Goal: Task Accomplishment & Management: Manage account settings

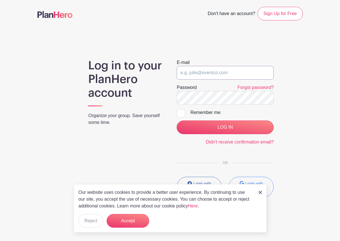
click at [203, 70] on input "email" at bounding box center [225, 73] width 97 height 14
type input "[EMAIL_ADDRESS][DOMAIN_NAME]"
click at [98, 219] on button "Reject" at bounding box center [91, 221] width 25 height 14
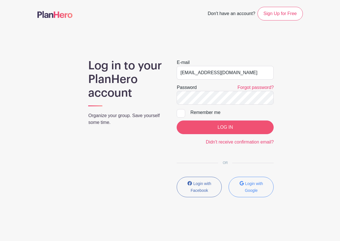
click at [215, 127] on input "LOG IN" at bounding box center [225, 127] width 97 height 14
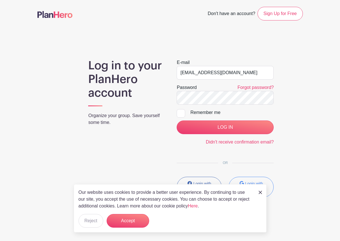
type input "[EMAIL_ADDRESS][DOMAIN_NAME]"
click at [89, 221] on button "Reject" at bounding box center [91, 221] width 25 height 14
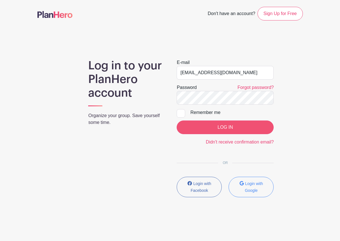
click at [206, 129] on input "LOG IN" at bounding box center [225, 127] width 97 height 14
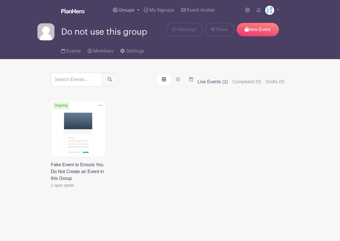
click at [137, 11] on link "Groups" at bounding box center [126, 10] width 31 height 20
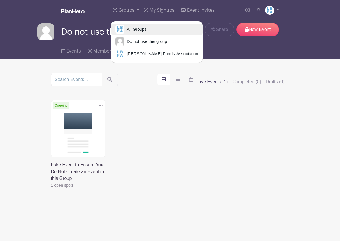
click at [138, 30] on span "All Groups" at bounding box center [136, 29] width 22 height 7
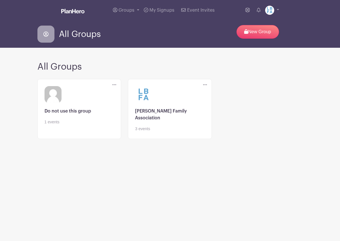
click at [159, 132] on link at bounding box center [170, 132] width 70 height 0
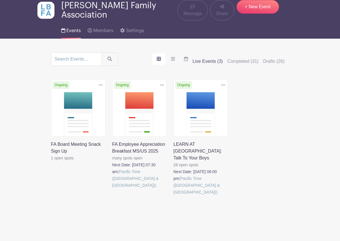
scroll to position [22, 0]
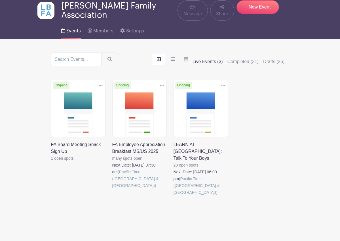
click at [112, 189] on link at bounding box center [112, 189] width 0 height 0
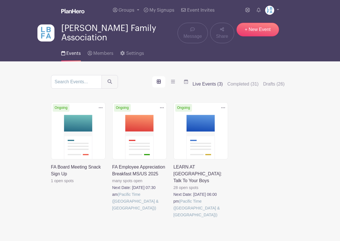
click at [112, 211] on link at bounding box center [112, 211] width 0 height 0
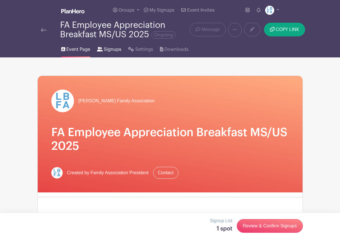
click at [109, 49] on span "Signups" at bounding box center [113, 49] width 18 height 7
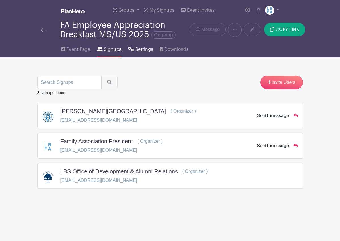
click at [147, 51] on span "Settings" at bounding box center [144, 49] width 18 height 7
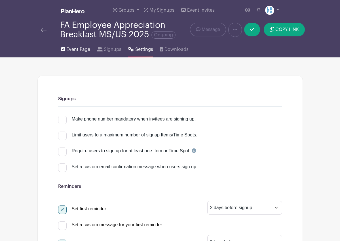
click at [86, 50] on span "Event Page" at bounding box center [78, 49] width 24 height 7
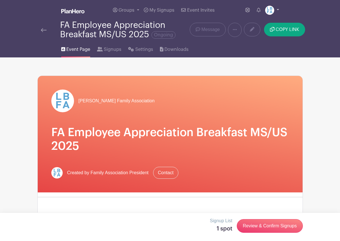
click at [279, 11] on link at bounding box center [272, 10] width 14 height 9
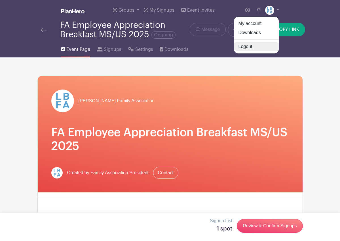
click at [250, 45] on link "Logout" at bounding box center [256, 46] width 45 height 9
